Goal: Task Accomplishment & Management: Use online tool/utility

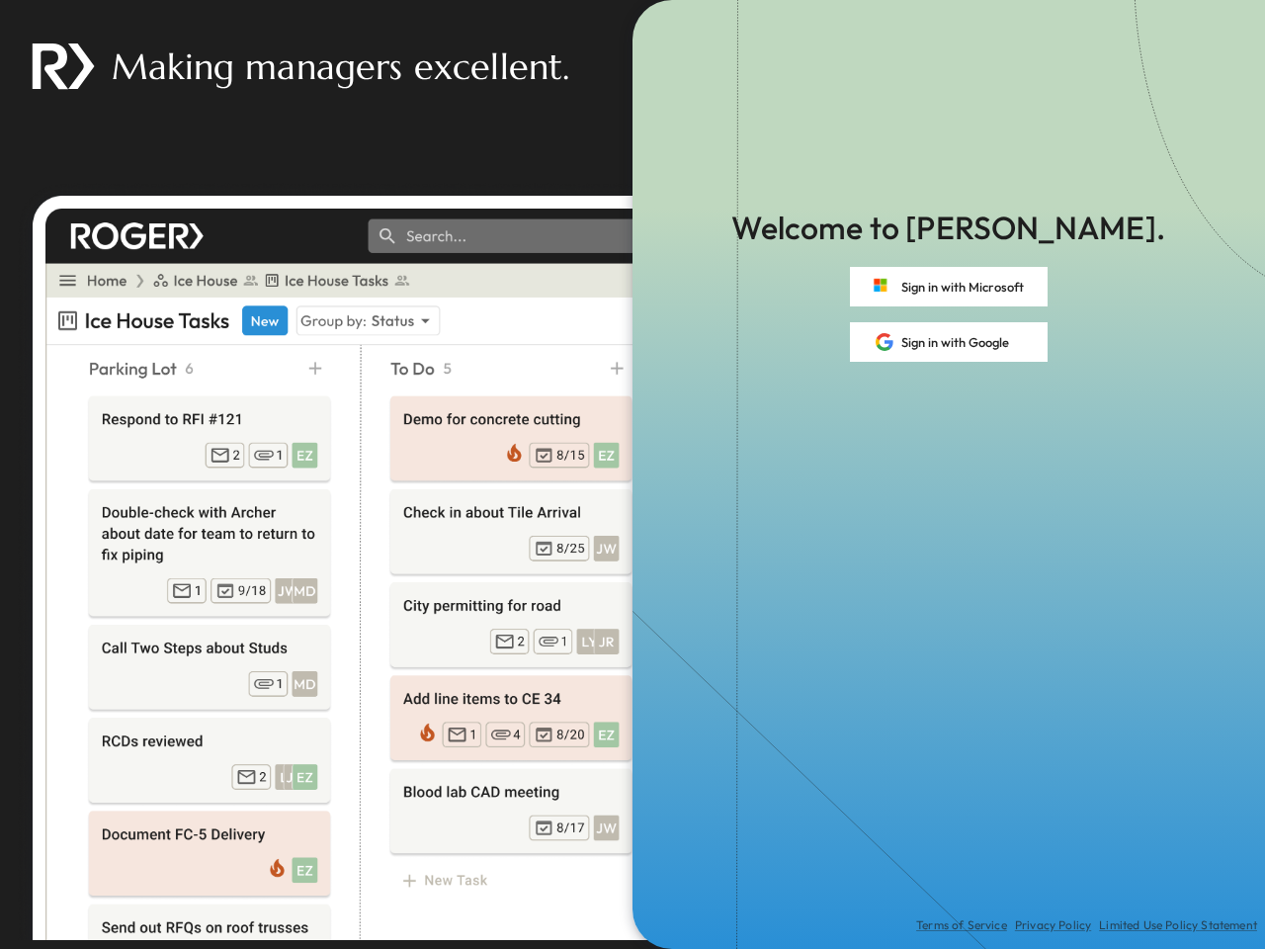
click at [633, 474] on div "Terms of Service Privacy Policy Limited Use Policy Statement" at bounding box center [949, 655] width 633 height 587
click at [949, 287] on button "Sign in with Microsoft" at bounding box center [949, 287] width 198 height 40
click at [949, 342] on button "Sign in with Google" at bounding box center [949, 342] width 198 height 40
